Goal: Navigation & Orientation: Find specific page/section

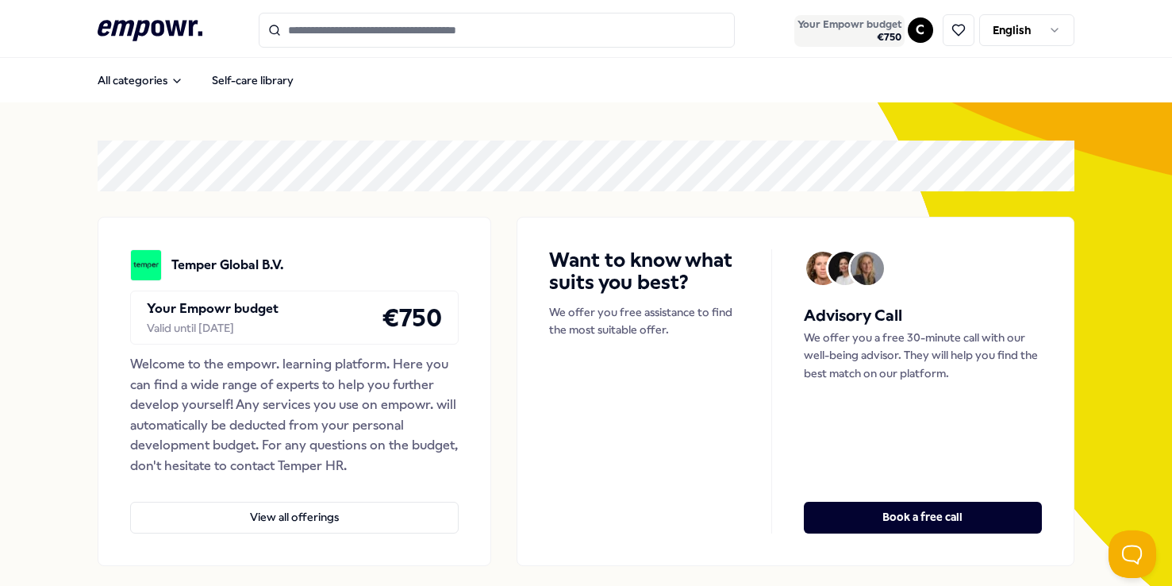
click at [890, 29] on span "Your Empowr budget" at bounding box center [850, 24] width 104 height 13
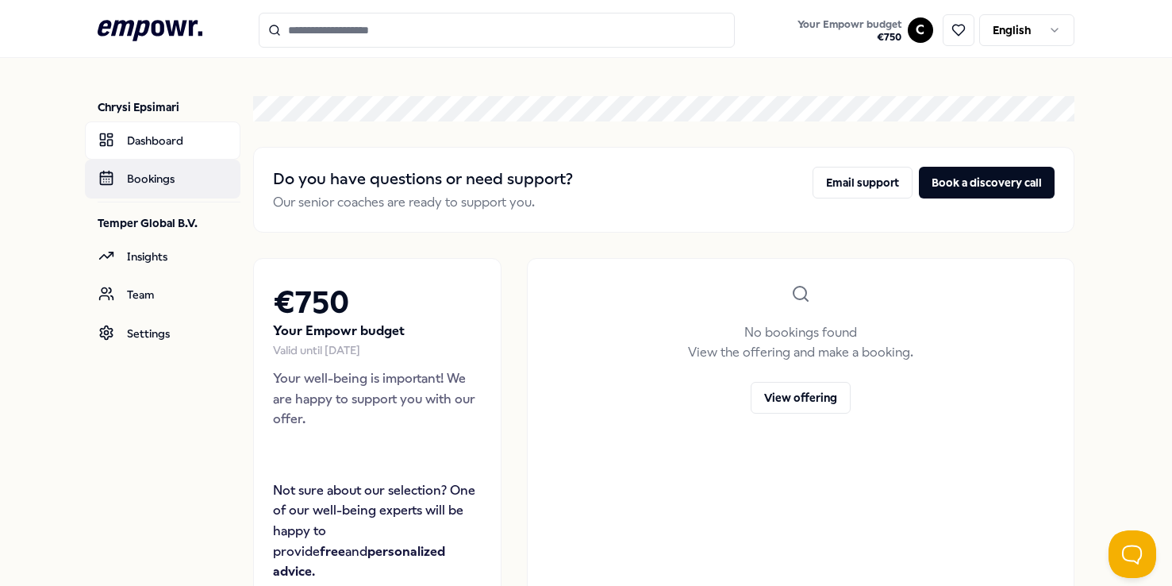
click at [177, 181] on link "Bookings" at bounding box center [163, 179] width 156 height 38
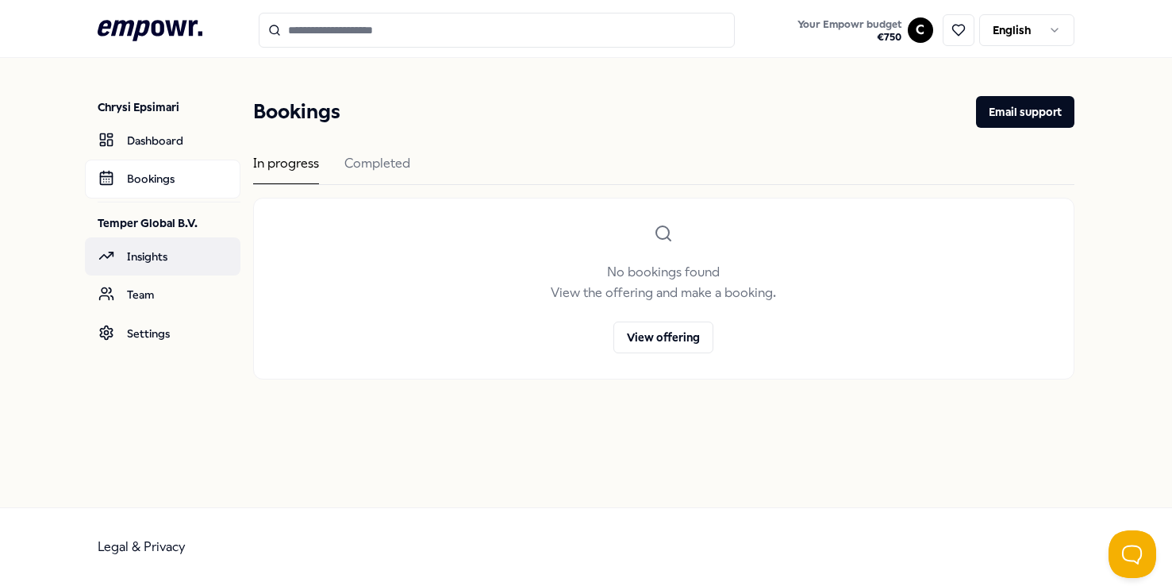
click at [173, 253] on link "Insights" at bounding box center [163, 256] width 156 height 38
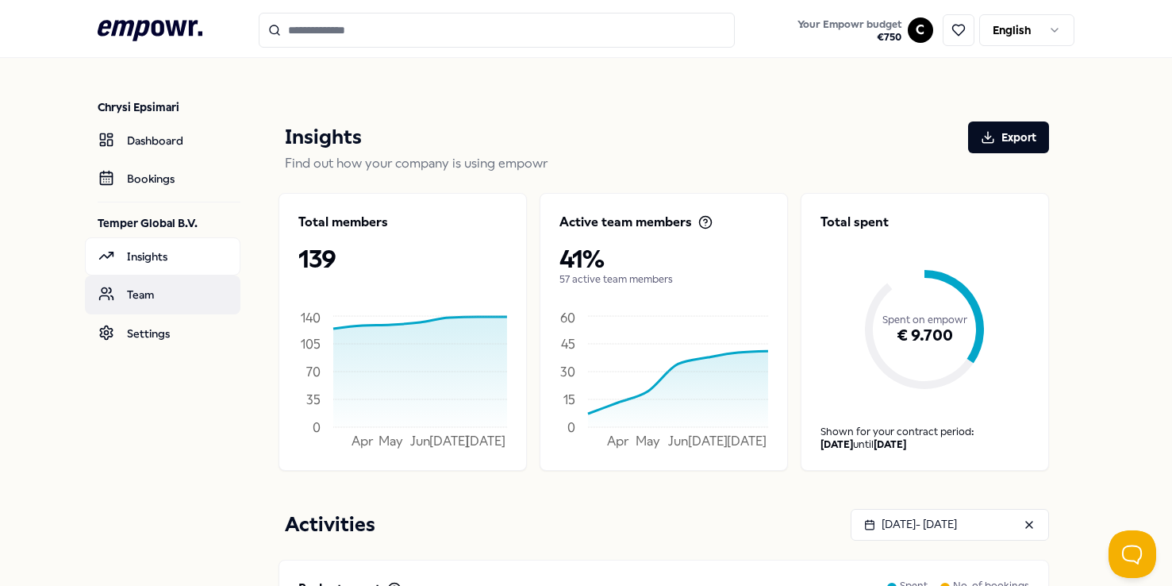
click at [154, 292] on link "Team" at bounding box center [163, 294] width 156 height 38
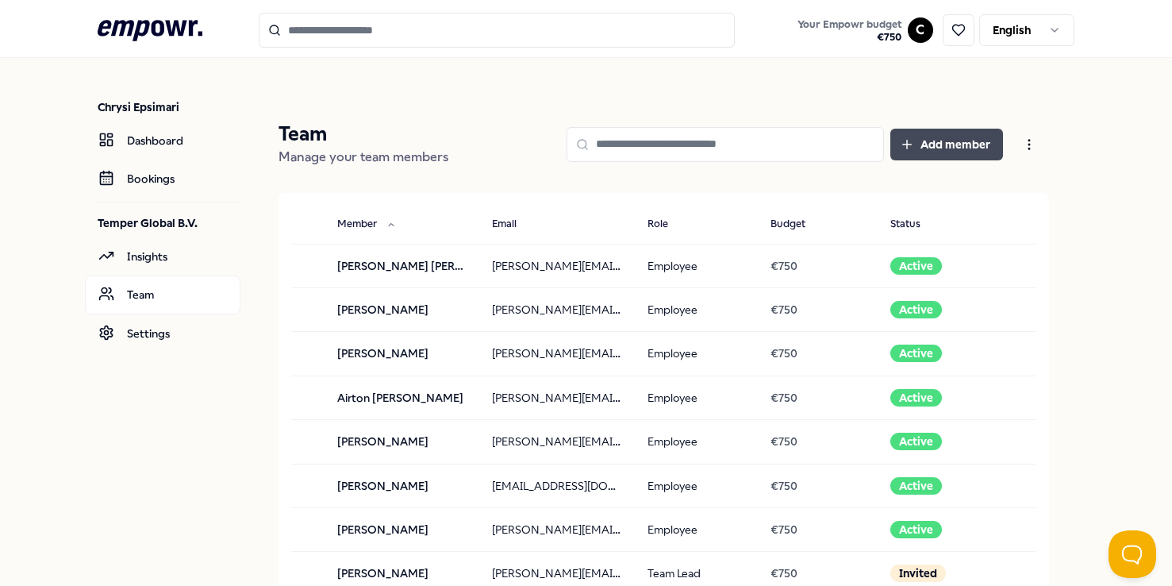
click at [968, 141] on button "Add member" at bounding box center [947, 145] width 113 height 32
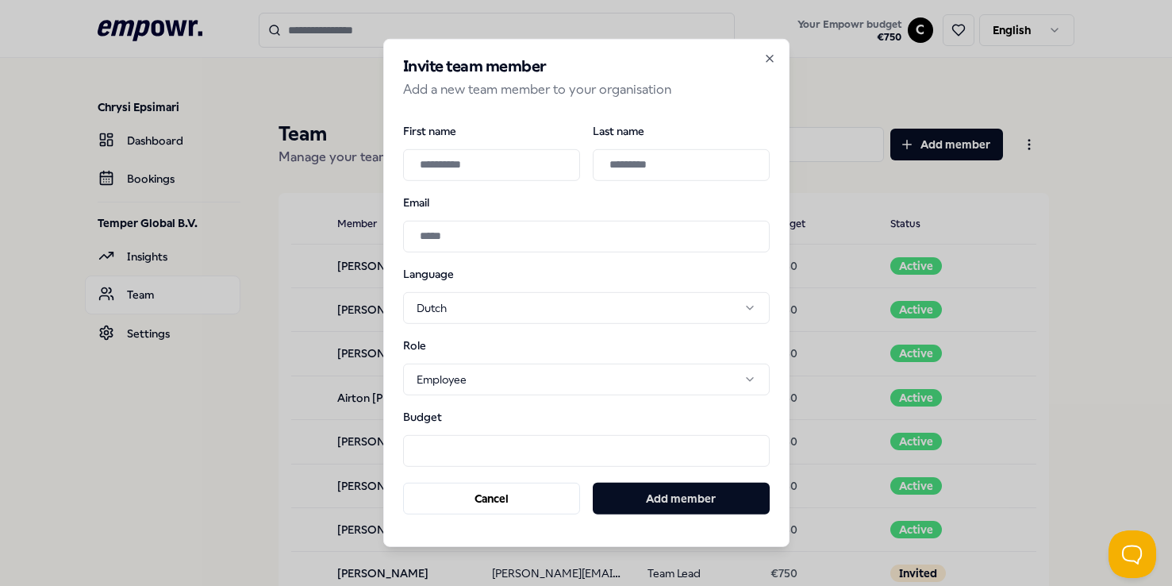
click at [436, 388] on body ".empowr-logo_svg__cls-1{fill:#03032f} Your Empowr budget € 750 C English Chrysi…" at bounding box center [586, 293] width 1172 height 586
click at [482, 356] on body ".empowr-logo_svg__cls-1{fill:#03032f} Your Empowr budget € 750 C English Chrysi…" at bounding box center [586, 293] width 1172 height 586
click at [768, 57] on icon "button" at bounding box center [770, 59] width 6 height 6
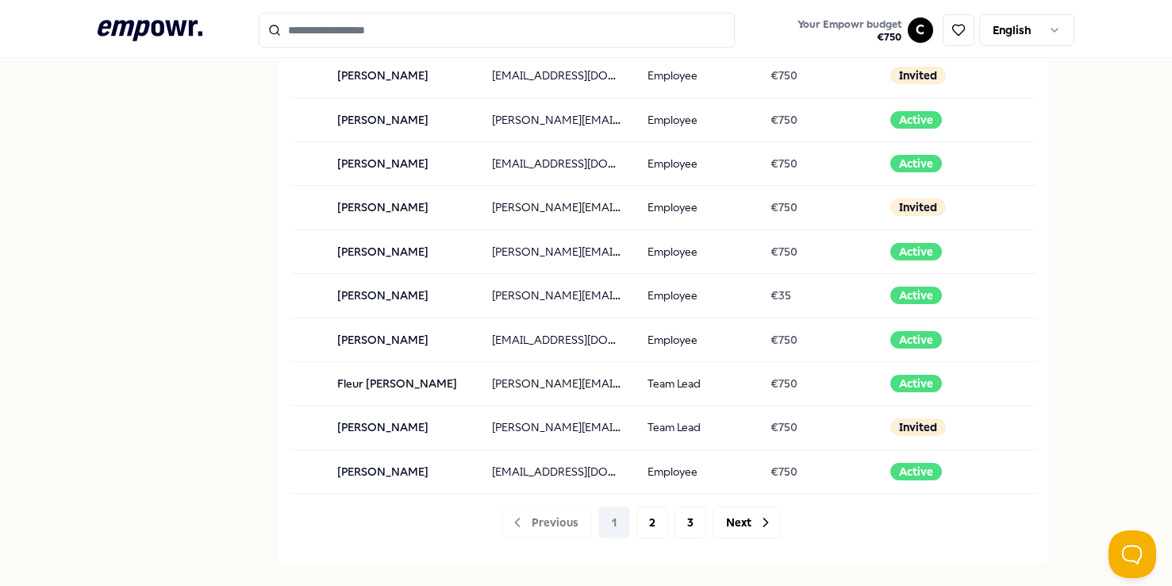
scroll to position [1511, 0]
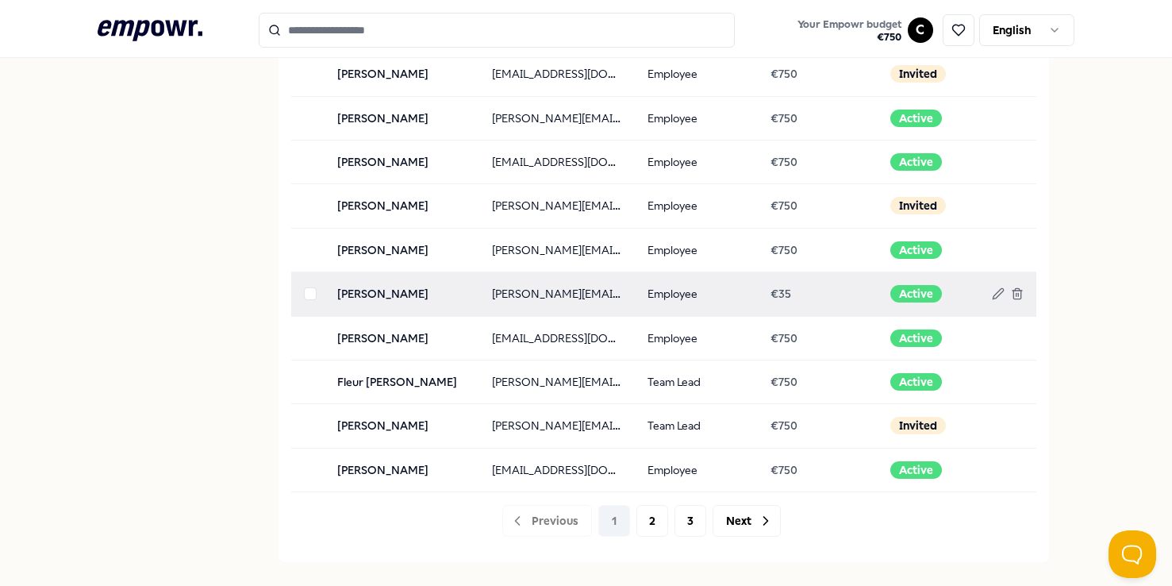
click at [734, 294] on td "Employee" at bounding box center [696, 294] width 123 height 44
click at [391, 298] on td "[PERSON_NAME]" at bounding box center [403, 294] width 156 height 44
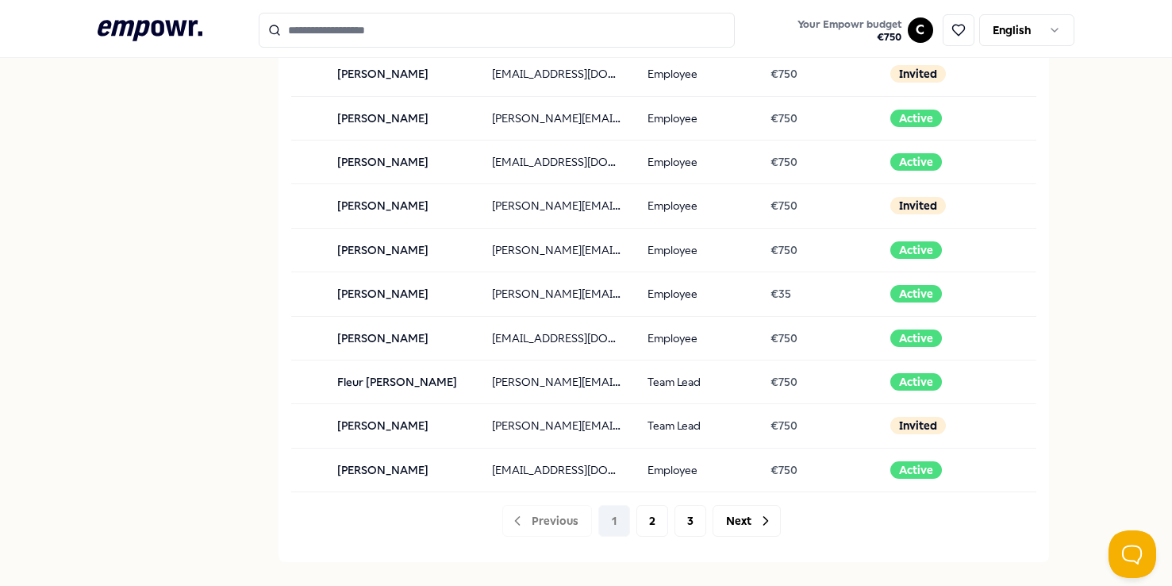
click at [641, 534] on div at bounding box center [664, 525] width 771 height 44
click at [647, 533] on div at bounding box center [664, 525] width 771 height 44
click at [652, 521] on div at bounding box center [664, 525] width 771 height 44
click at [651, 514] on div at bounding box center [664, 525] width 771 height 44
click at [750, 521] on div at bounding box center [664, 525] width 771 height 44
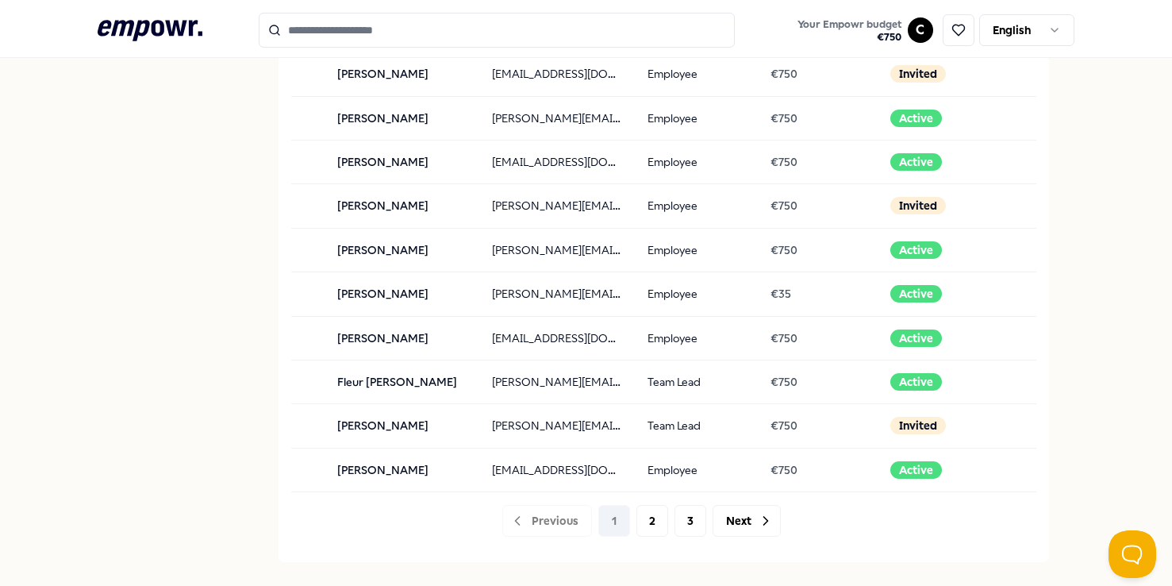
click at [464, 25] on input "Search for products, categories or subcategories" at bounding box center [497, 30] width 476 height 35
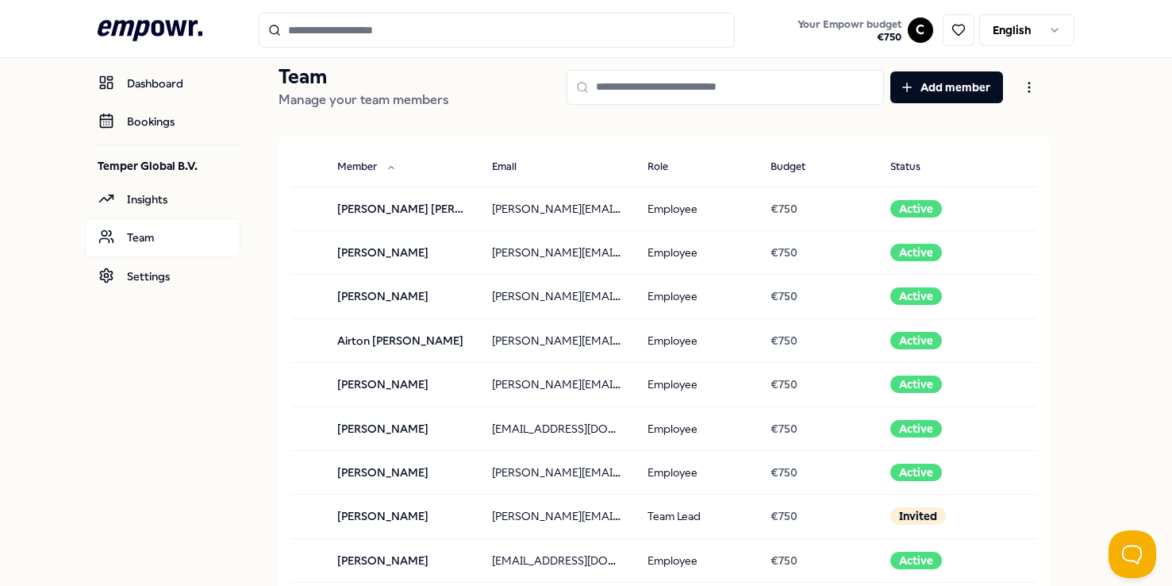
scroll to position [0, 0]
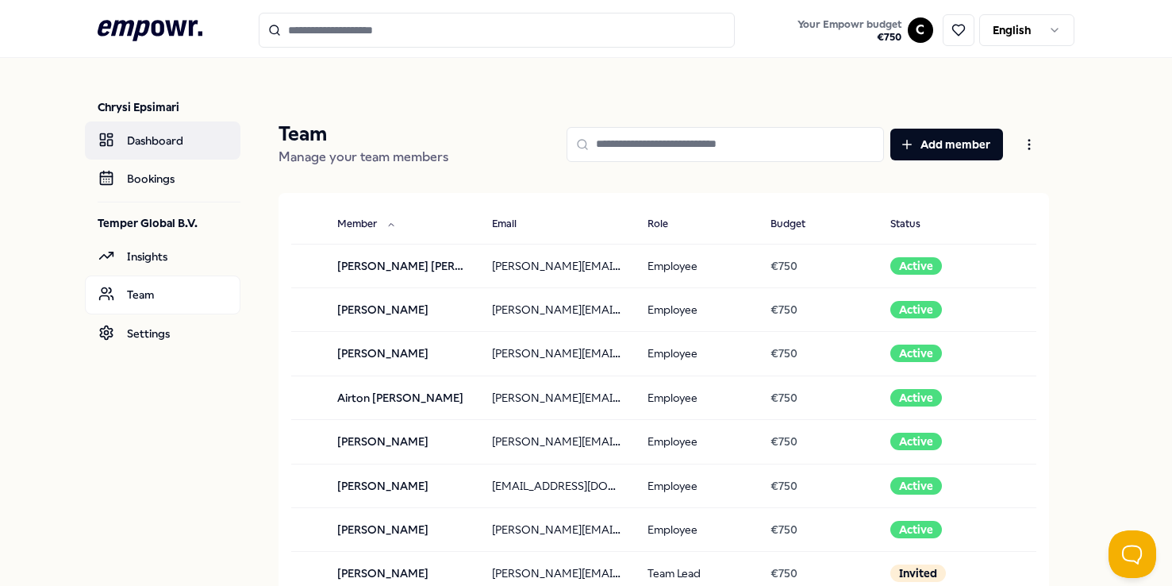
click at [178, 142] on link "Dashboard" at bounding box center [163, 140] width 156 height 38
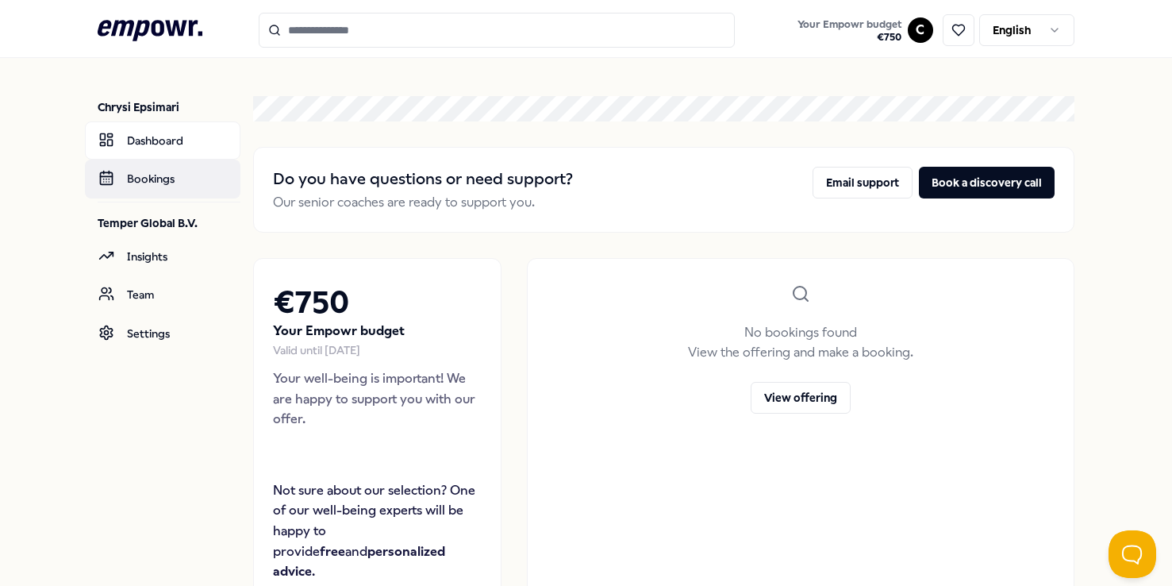
click at [171, 180] on link "Bookings" at bounding box center [163, 179] width 156 height 38
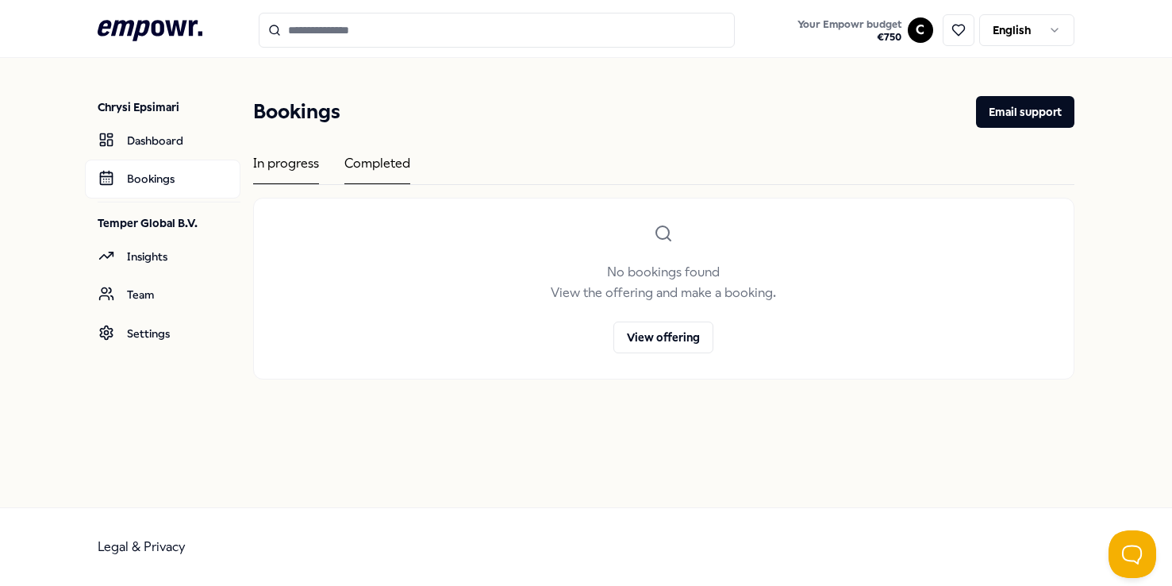
click at [376, 163] on div "Completed" at bounding box center [378, 168] width 66 height 31
click at [310, 160] on div "In progress" at bounding box center [286, 168] width 66 height 31
click at [632, 339] on button "View offering" at bounding box center [664, 337] width 100 height 32
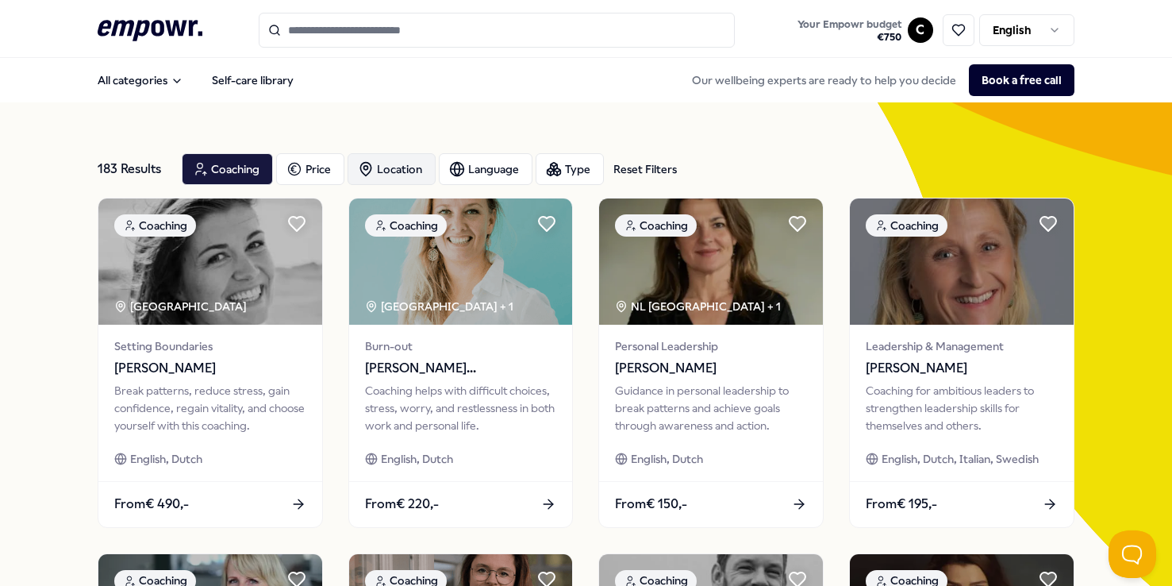
click at [405, 171] on div "Location" at bounding box center [392, 169] width 88 height 32
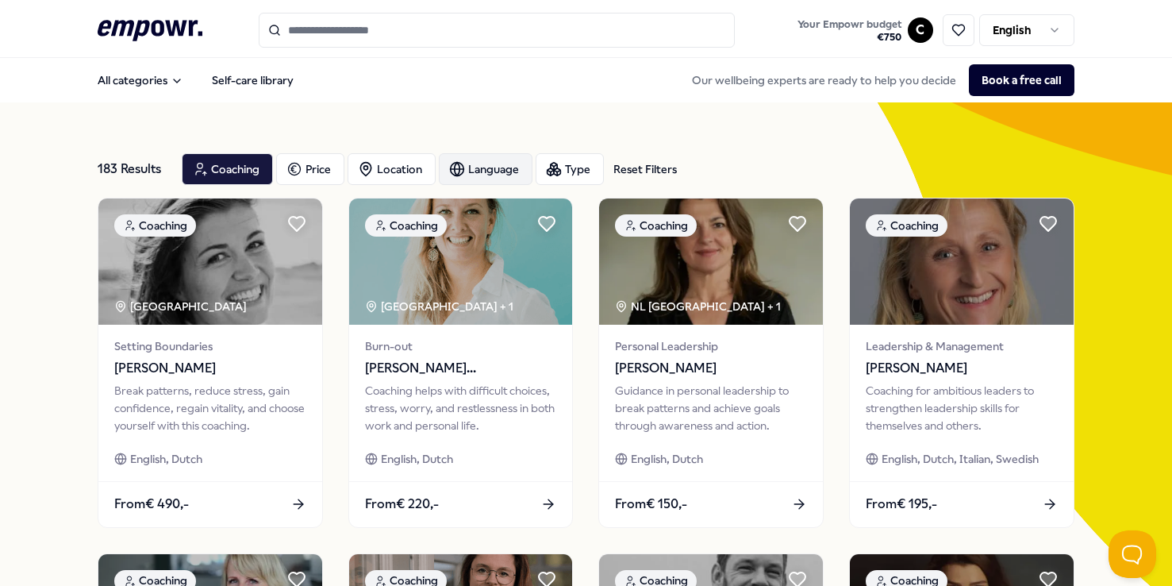
click at [482, 176] on div "Language" at bounding box center [486, 169] width 94 height 32
